Goal: Navigation & Orientation: Find specific page/section

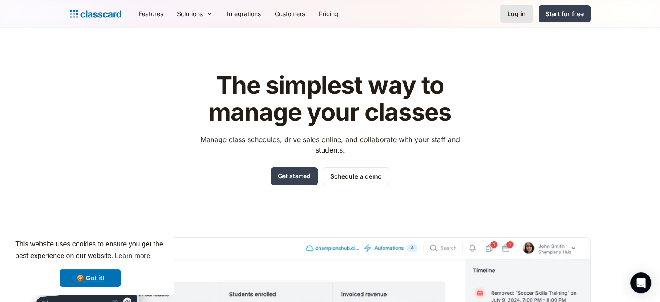
click at [520, 14] on div "Log in" at bounding box center [517, 13] width 19 height 9
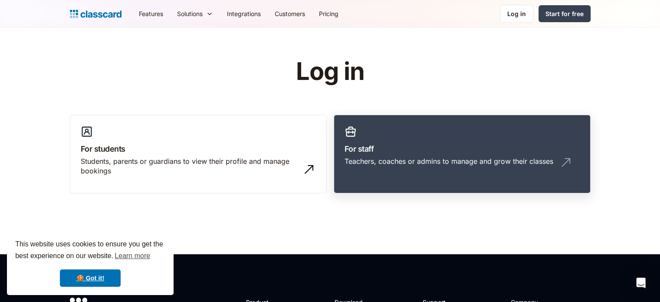
click at [485, 165] on div "Teachers, coaches or admins to manage and grow their classes" at bounding box center [449, 161] width 209 height 10
